Goal: Information Seeking & Learning: Obtain resource

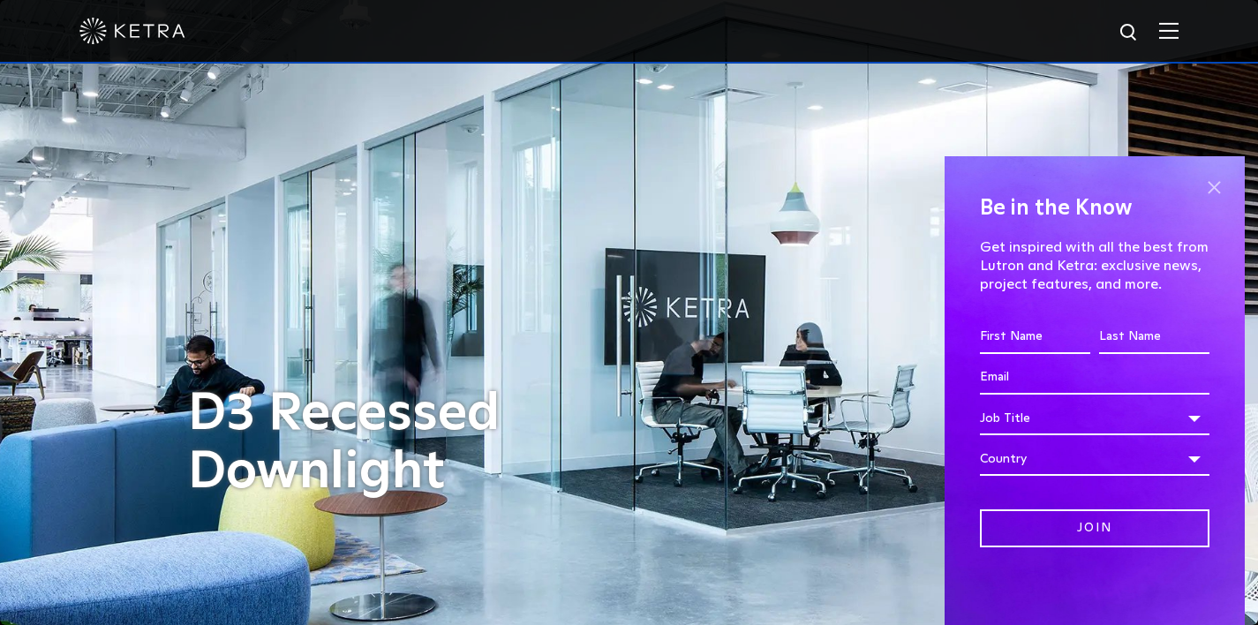
click at [1201, 186] on span at bounding box center [1214, 187] width 26 height 26
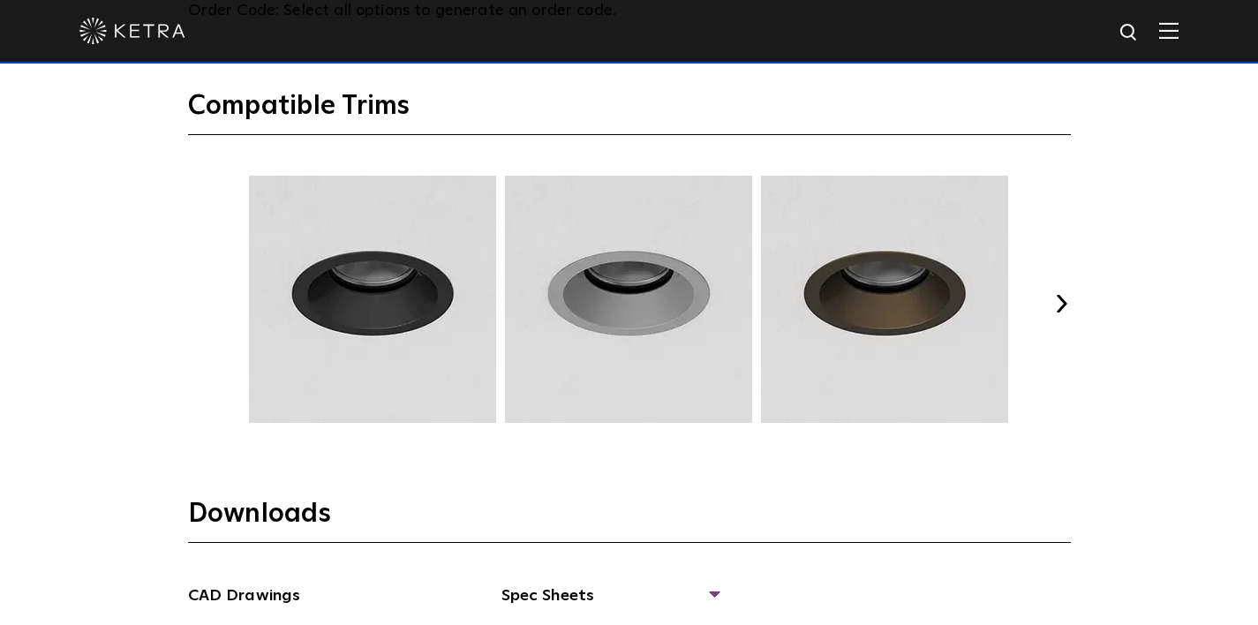
scroll to position [2259, 0]
click at [1063, 303] on button "Next" at bounding box center [1062, 303] width 18 height 18
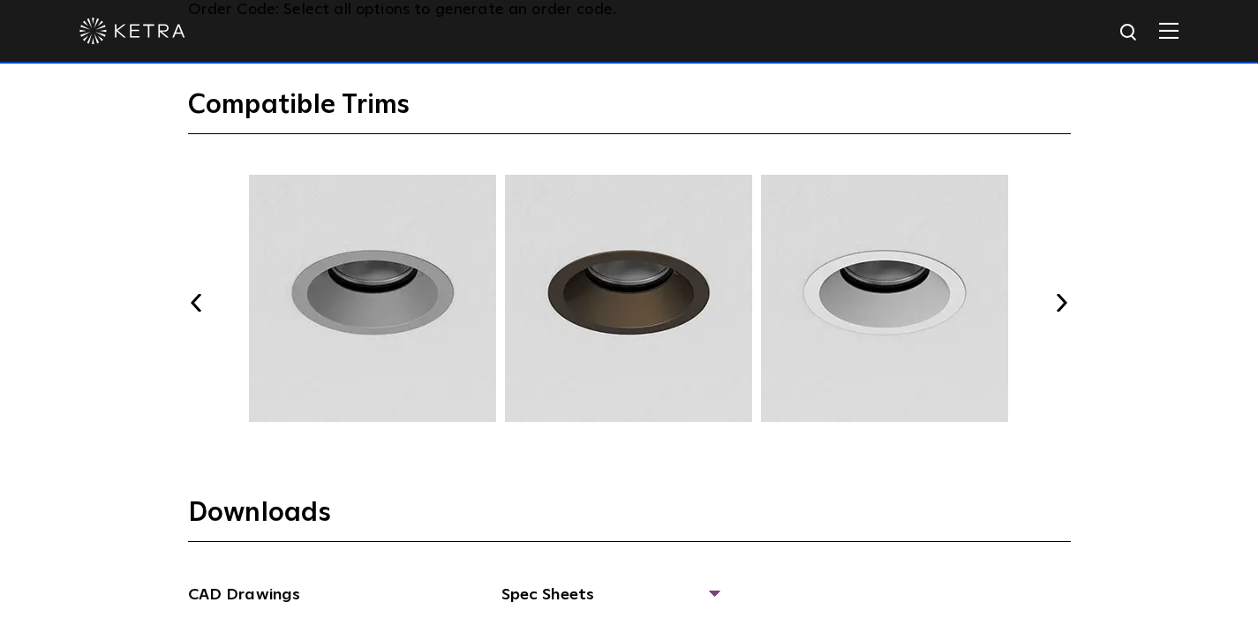
click at [1063, 303] on button "Next" at bounding box center [1062, 303] width 18 height 18
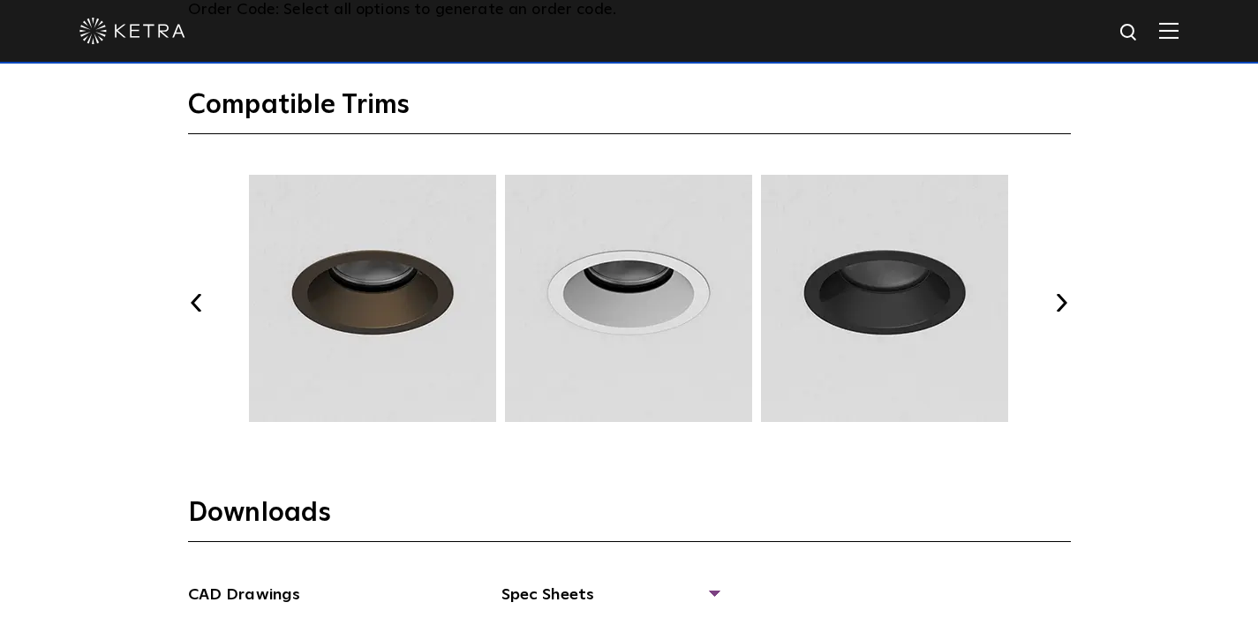
click at [1063, 303] on button "Next" at bounding box center [1062, 303] width 18 height 18
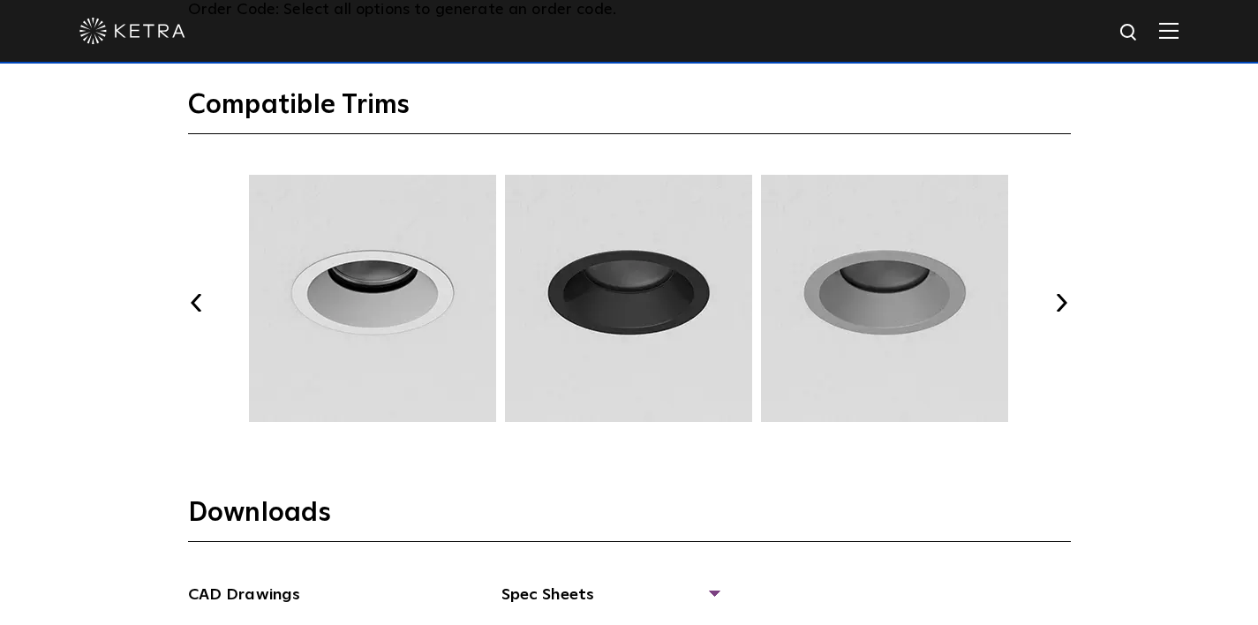
click at [1063, 303] on button "Next" at bounding box center [1062, 303] width 18 height 18
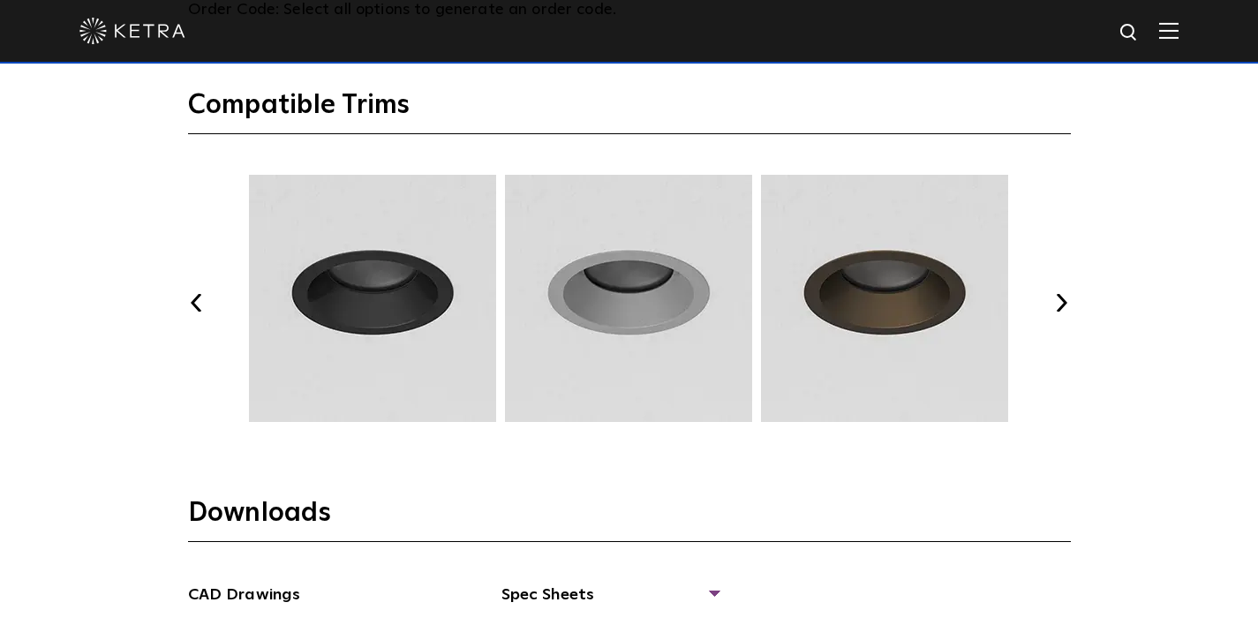
click at [1063, 303] on button "Next" at bounding box center [1062, 303] width 18 height 18
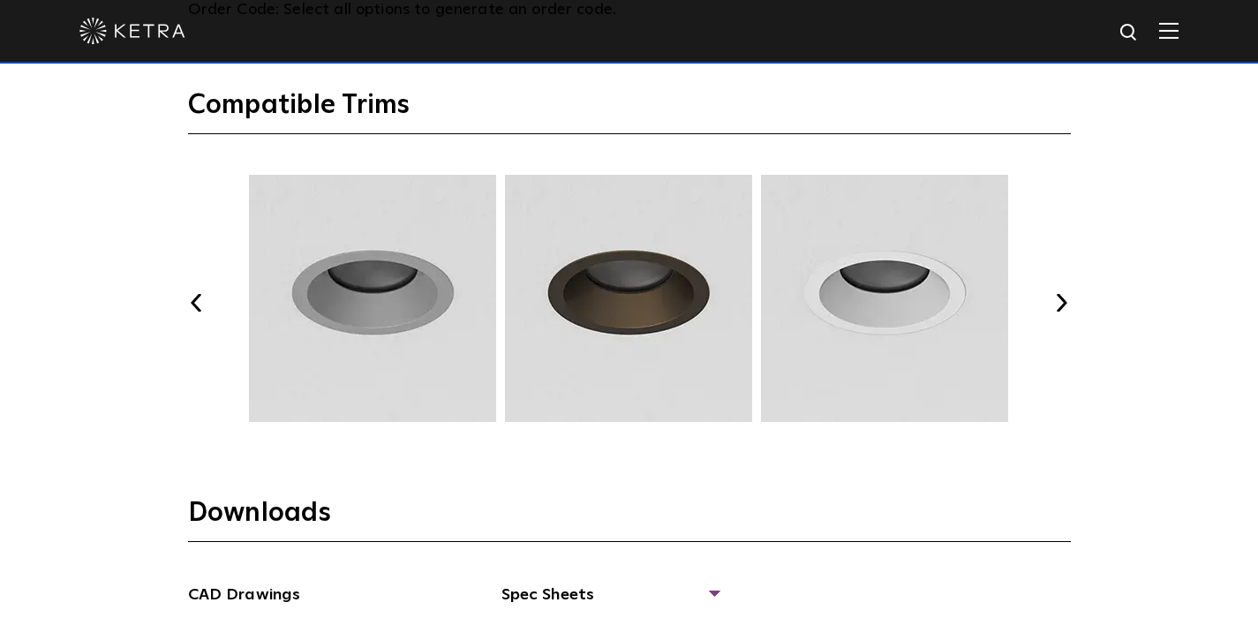
click at [1063, 303] on button "Next" at bounding box center [1062, 303] width 18 height 18
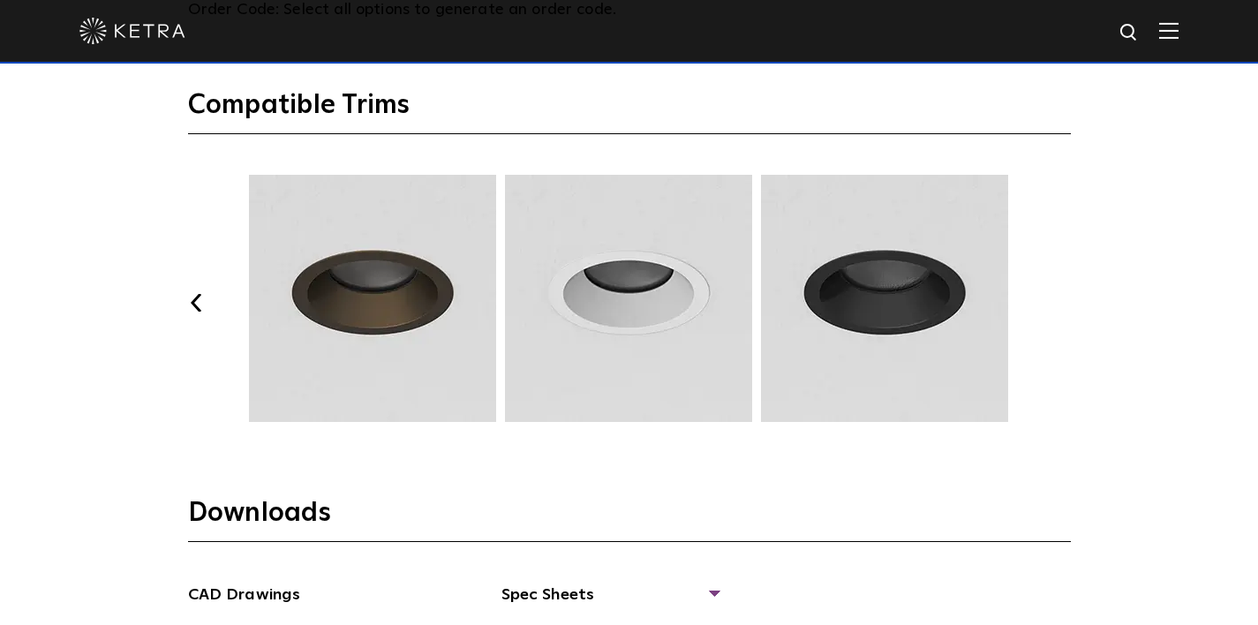
click at [1063, 303] on button "Next" at bounding box center [1062, 303] width 18 height 18
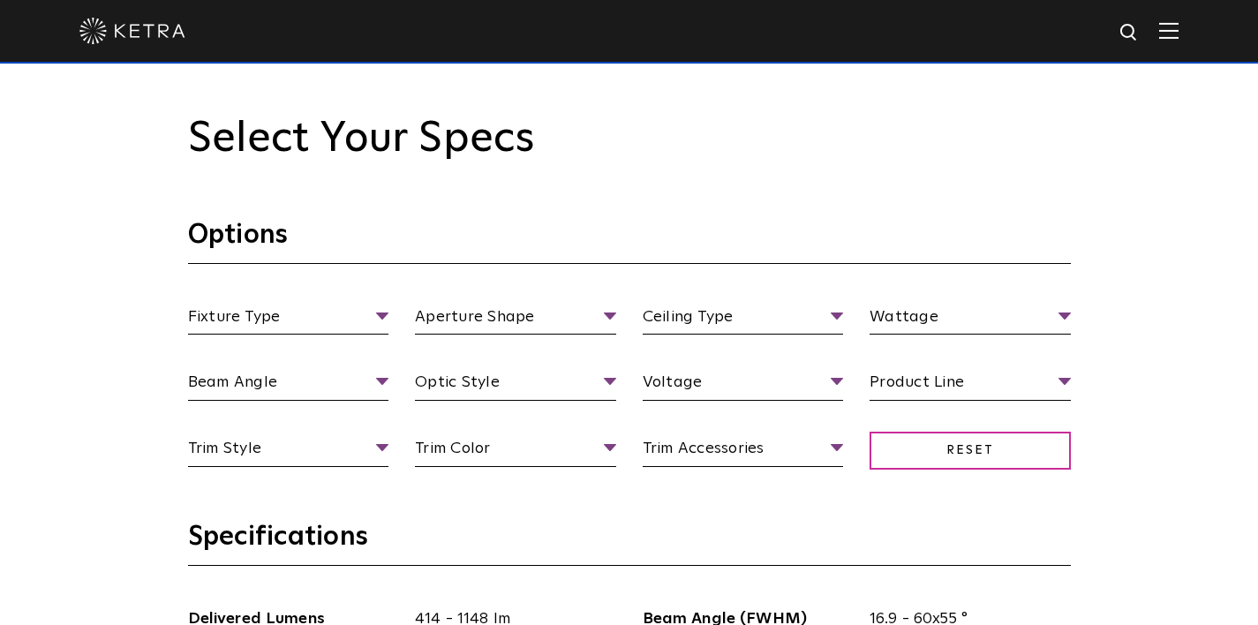
scroll to position [1482, 0]
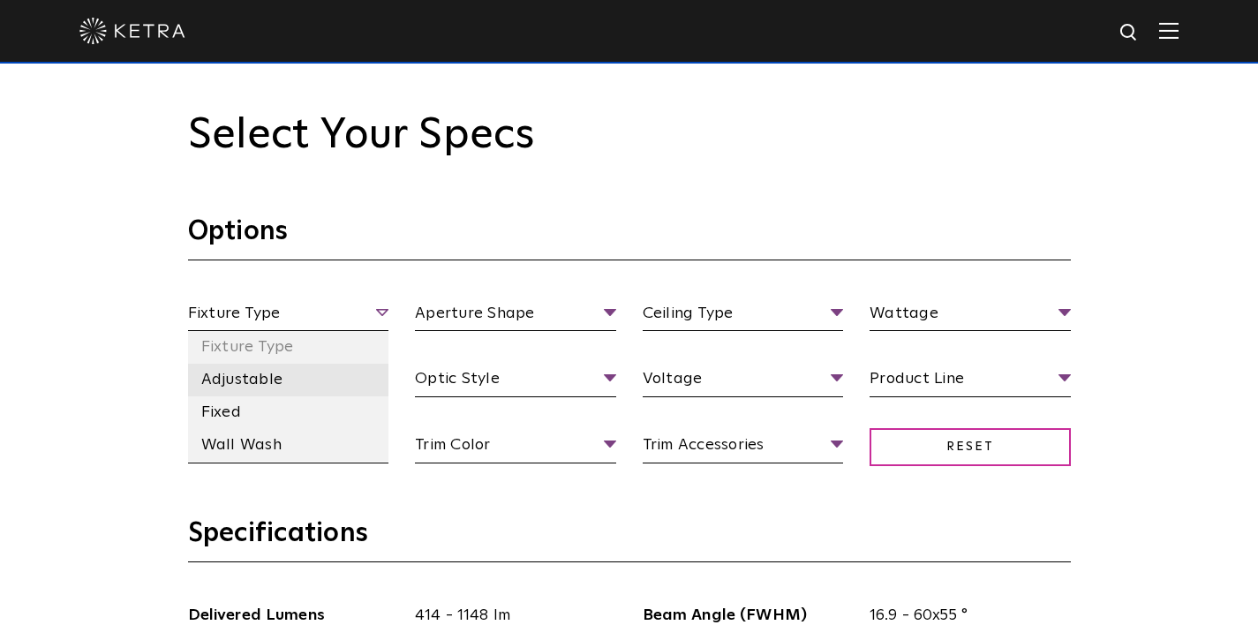
click at [253, 385] on li "Adjustable" at bounding box center [288, 380] width 201 height 33
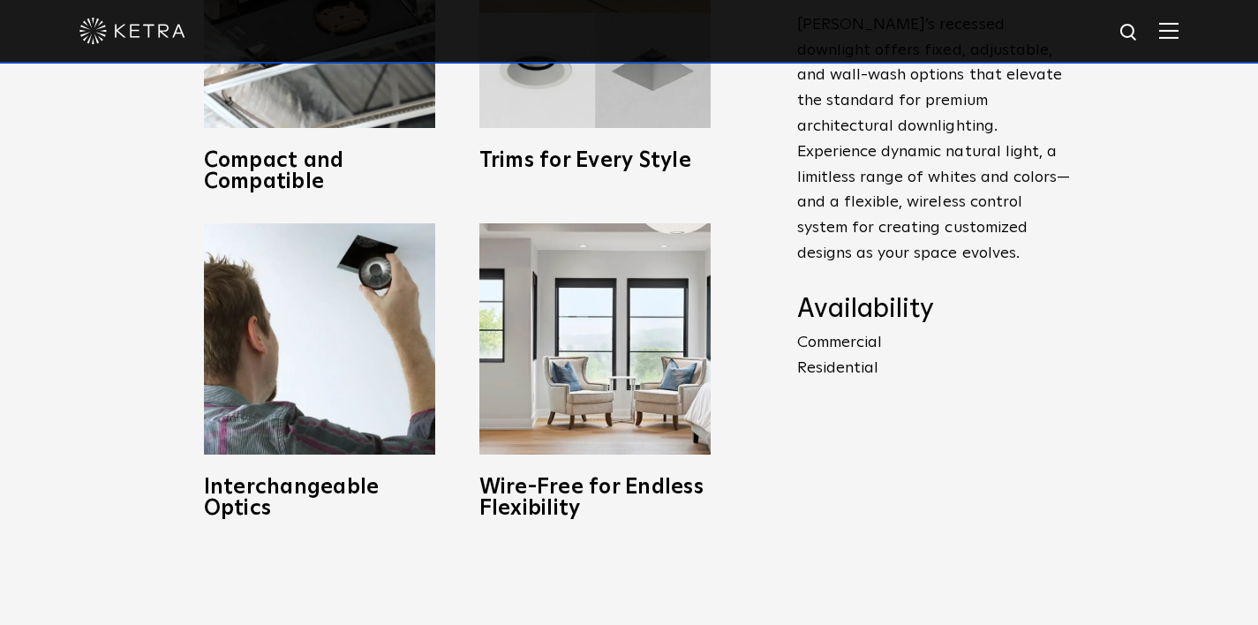
scroll to position [840, 0]
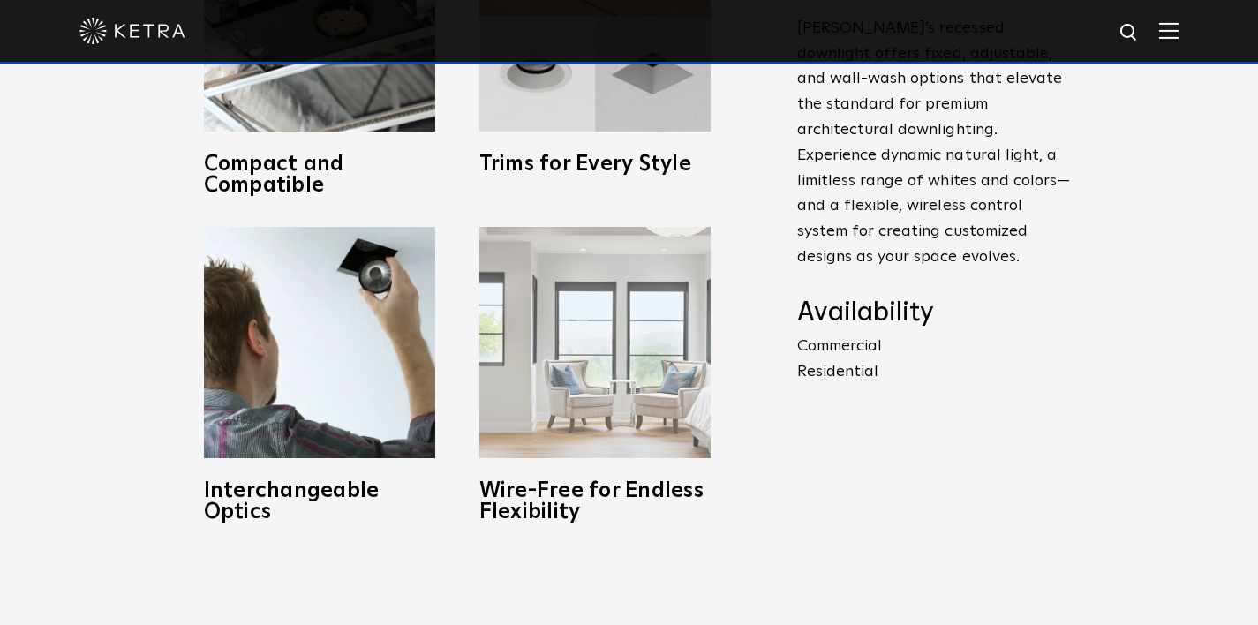
click at [648, 496] on h3 "Wire-Free for Endless Flexibility" at bounding box center [594, 501] width 231 height 42
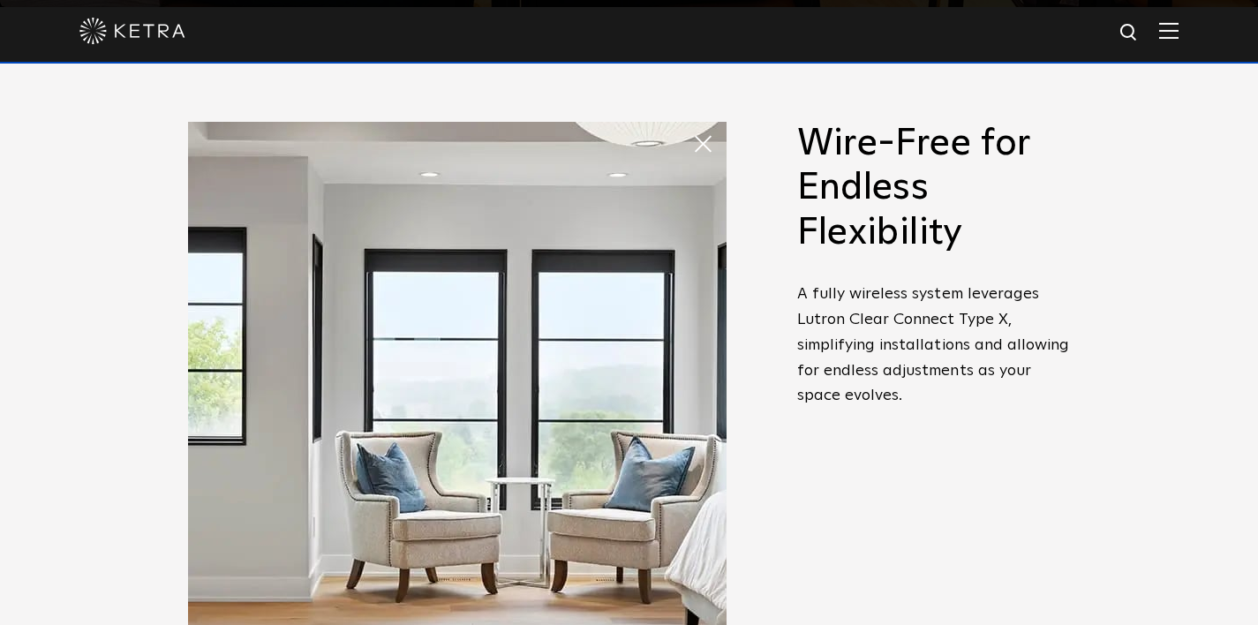
scroll to position [616, 0]
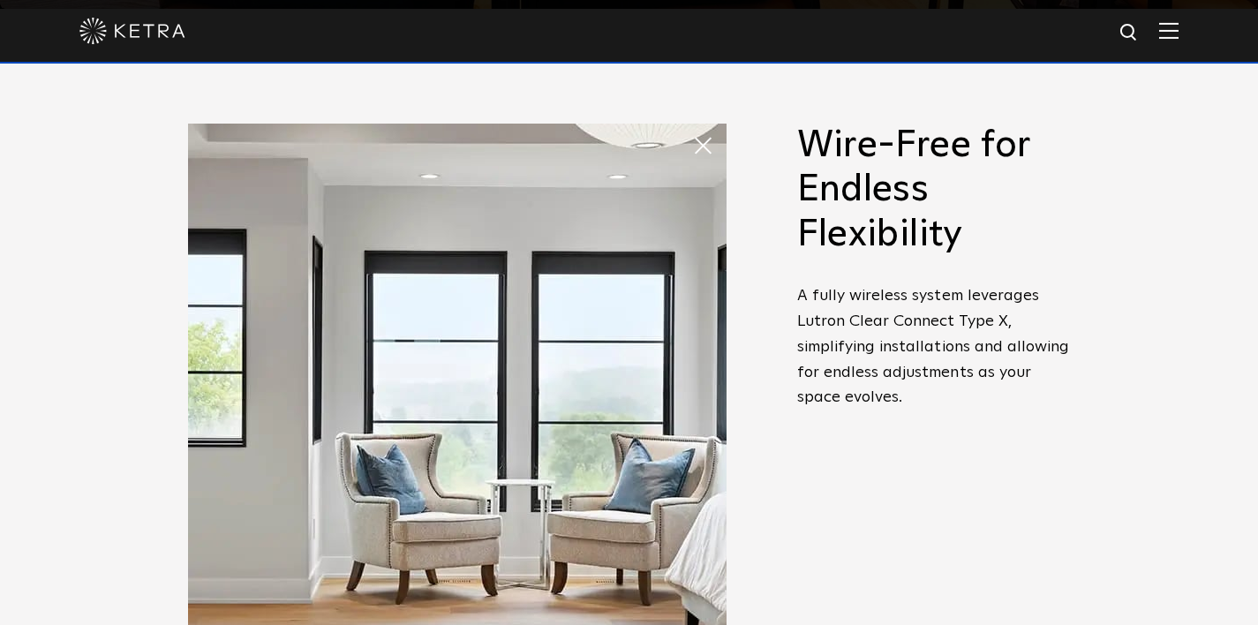
click at [874, 186] on h2 "Wire-Free for Endless Flexibility" at bounding box center [934, 190] width 274 height 133
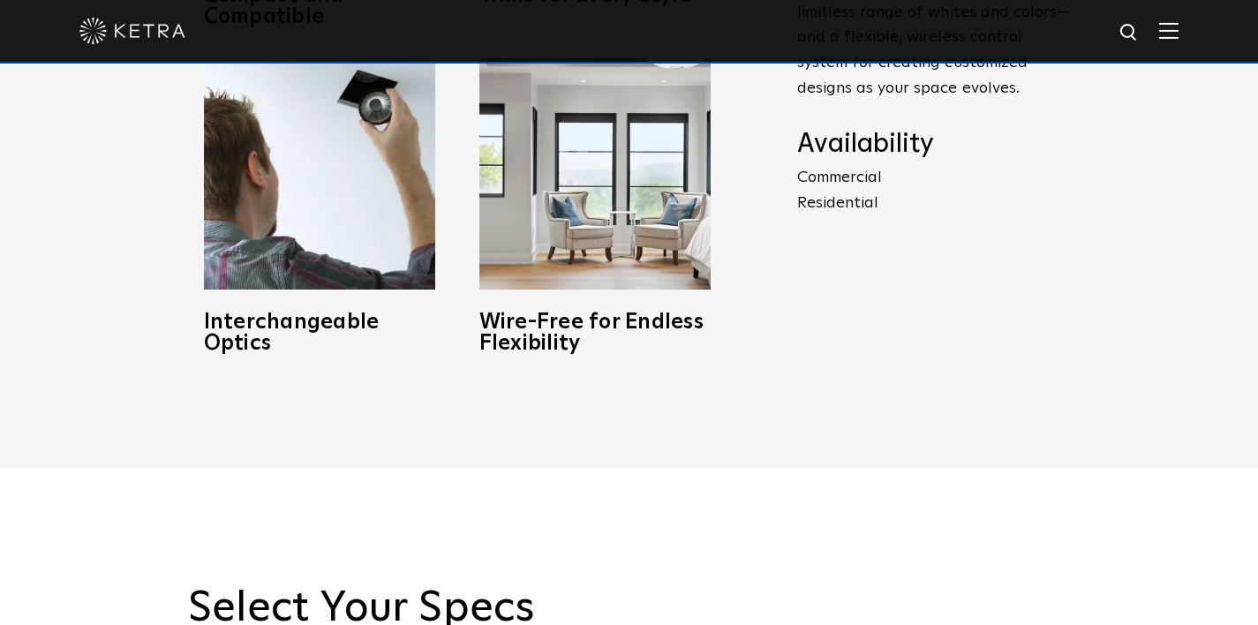
scroll to position [1015, 0]
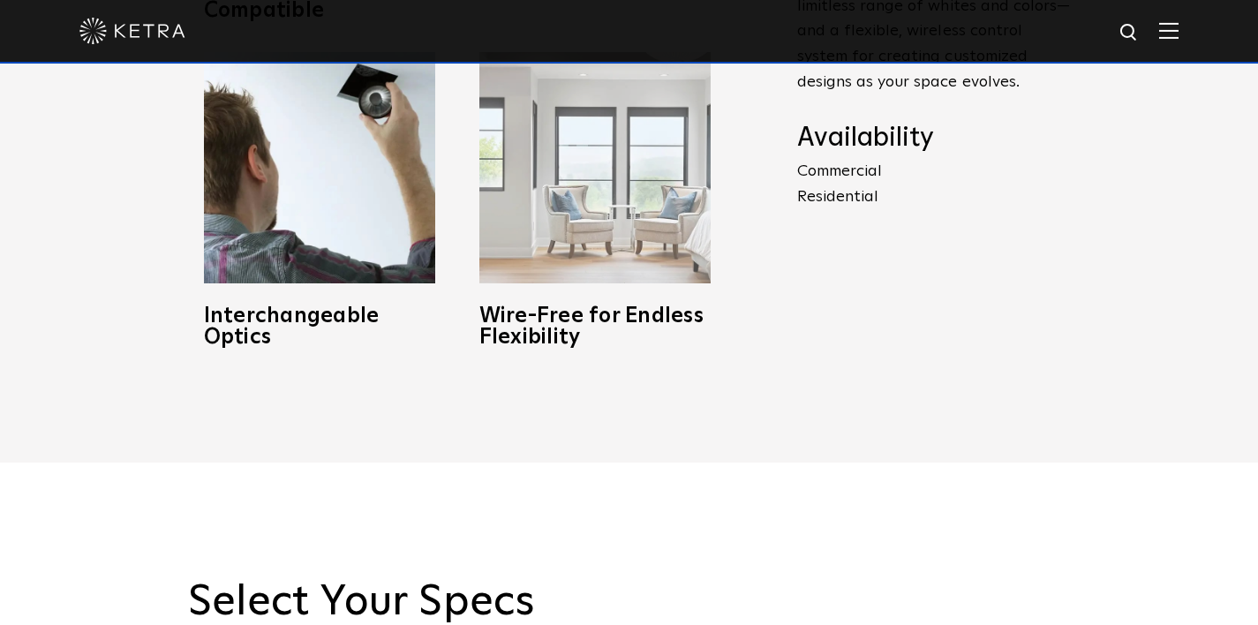
click at [651, 321] on h3 "Wire-Free for Endless Flexibility" at bounding box center [594, 327] width 231 height 42
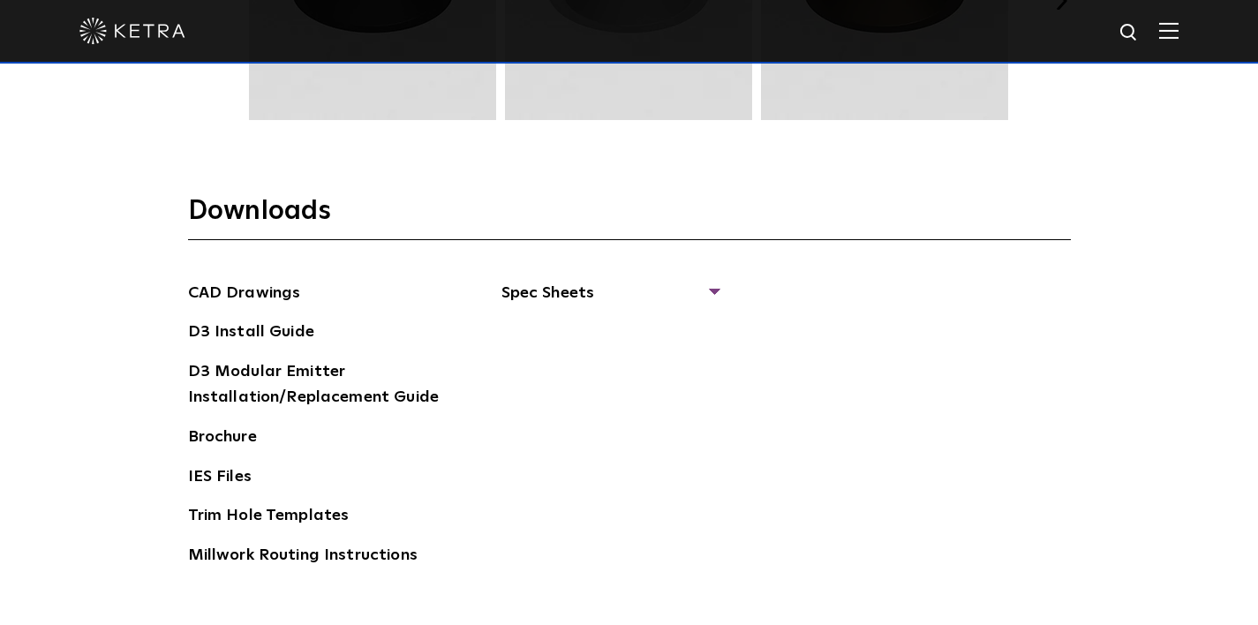
scroll to position [2563, 0]
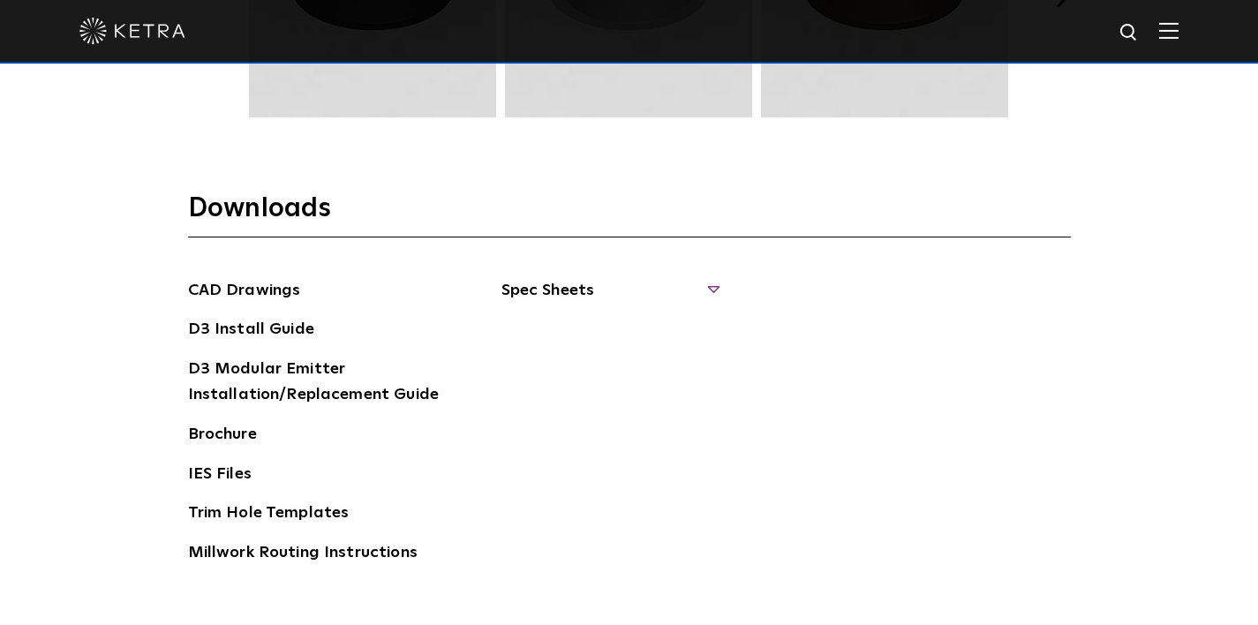
click at [716, 290] on span "Spec Sheets" at bounding box center [610, 297] width 216 height 39
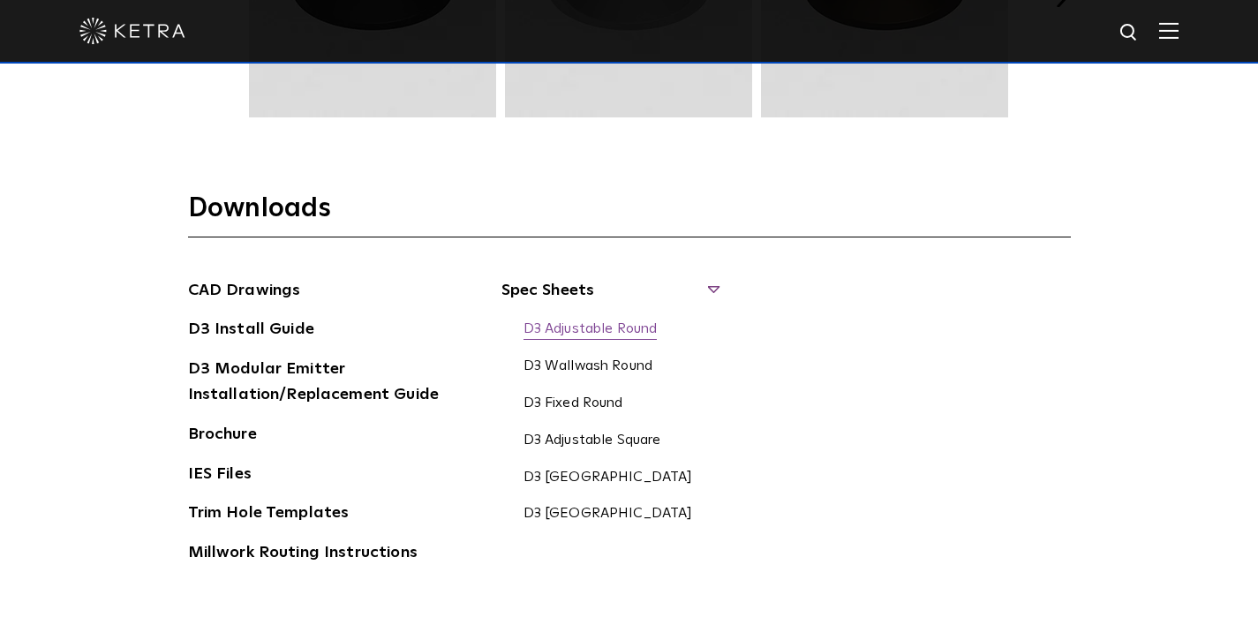
click at [618, 333] on link "D3 Adjustable Round" at bounding box center [591, 330] width 134 height 19
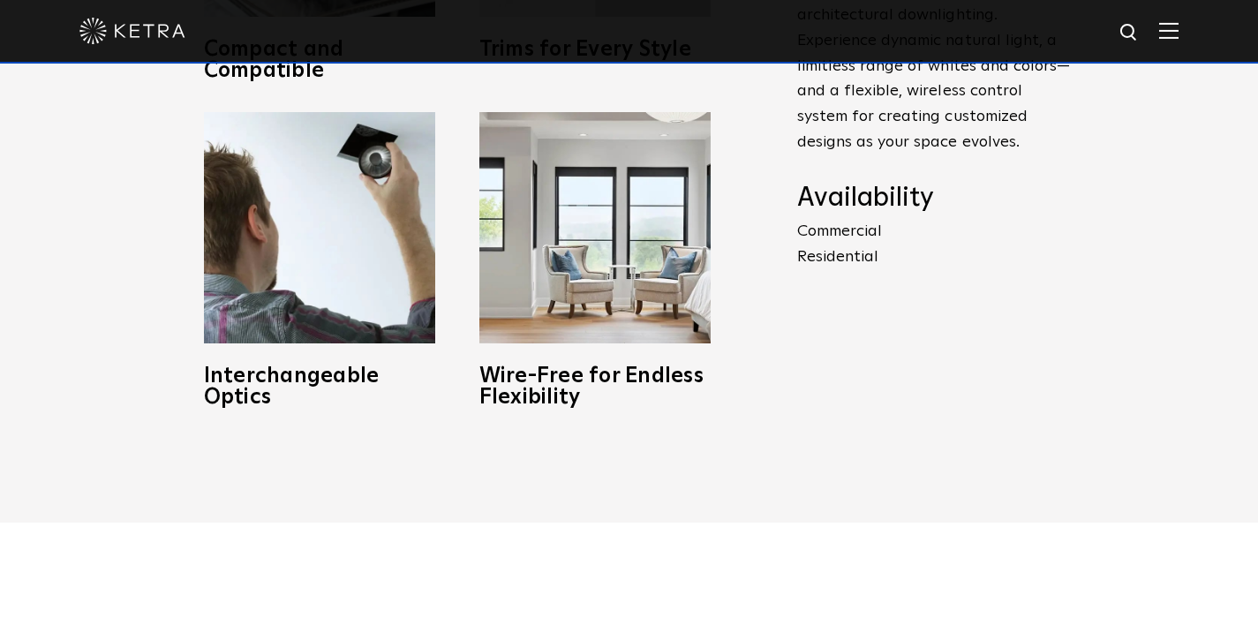
scroll to position [957, 0]
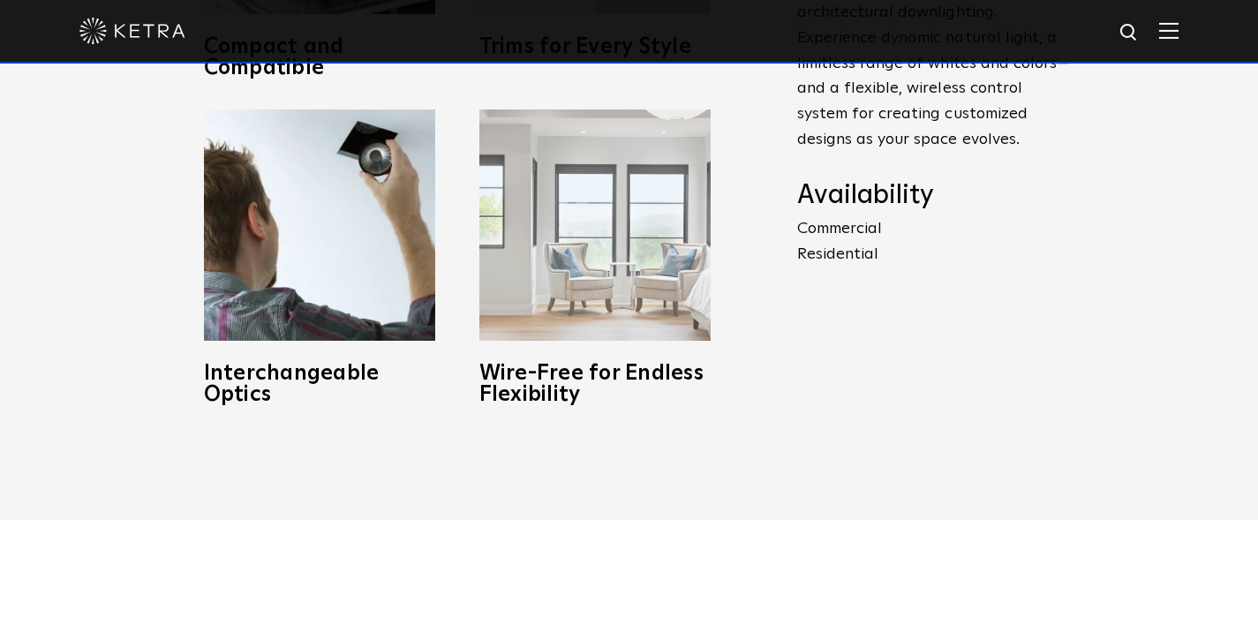
click at [634, 371] on h3 "Wire-Free for Endless Flexibility" at bounding box center [594, 384] width 231 height 42
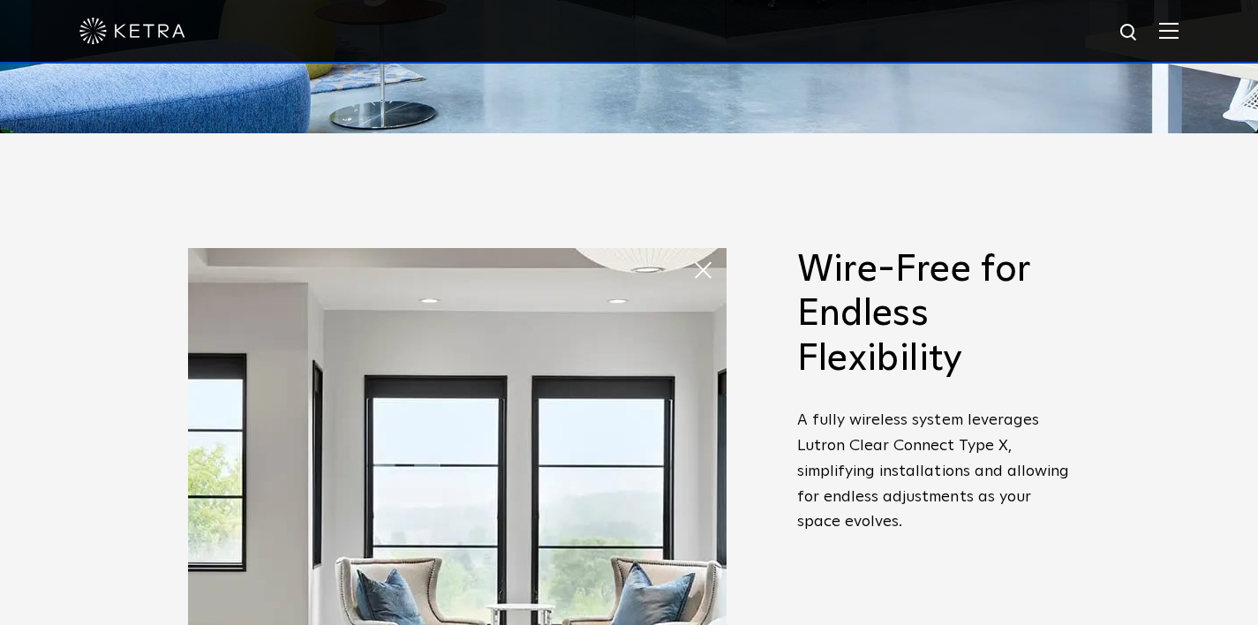
scroll to position [483, 0]
